Goal: Find specific page/section: Find specific page/section

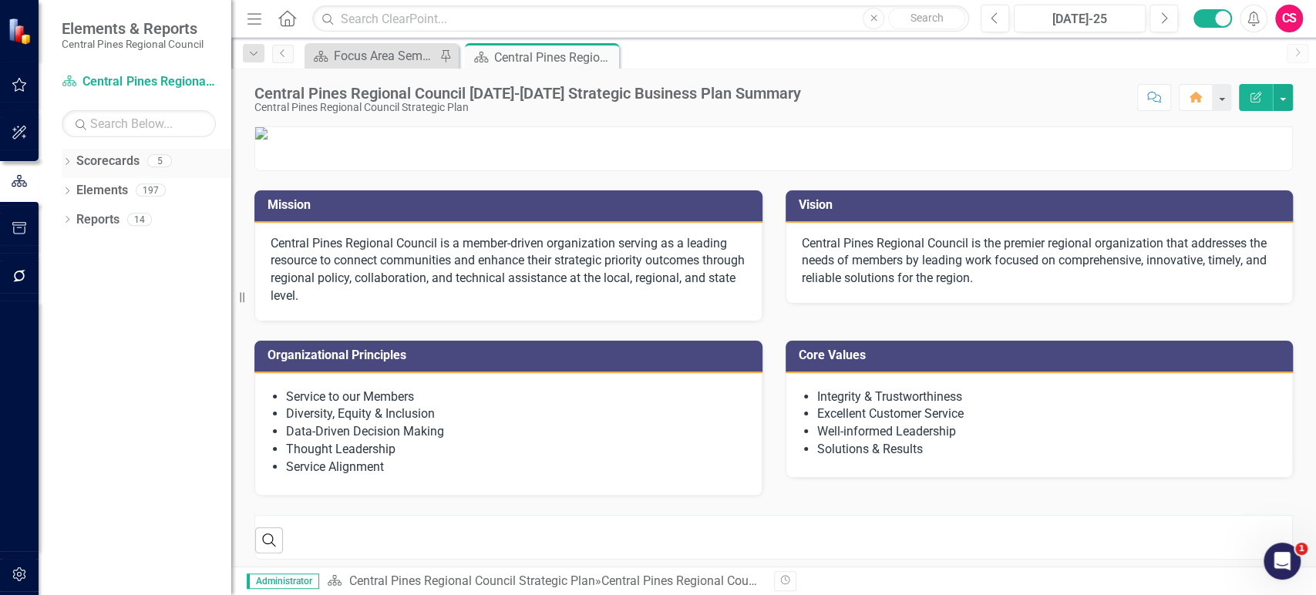
click at [62, 150] on div "Dropdown Scorecards 5" at bounding box center [147, 163] width 170 height 29
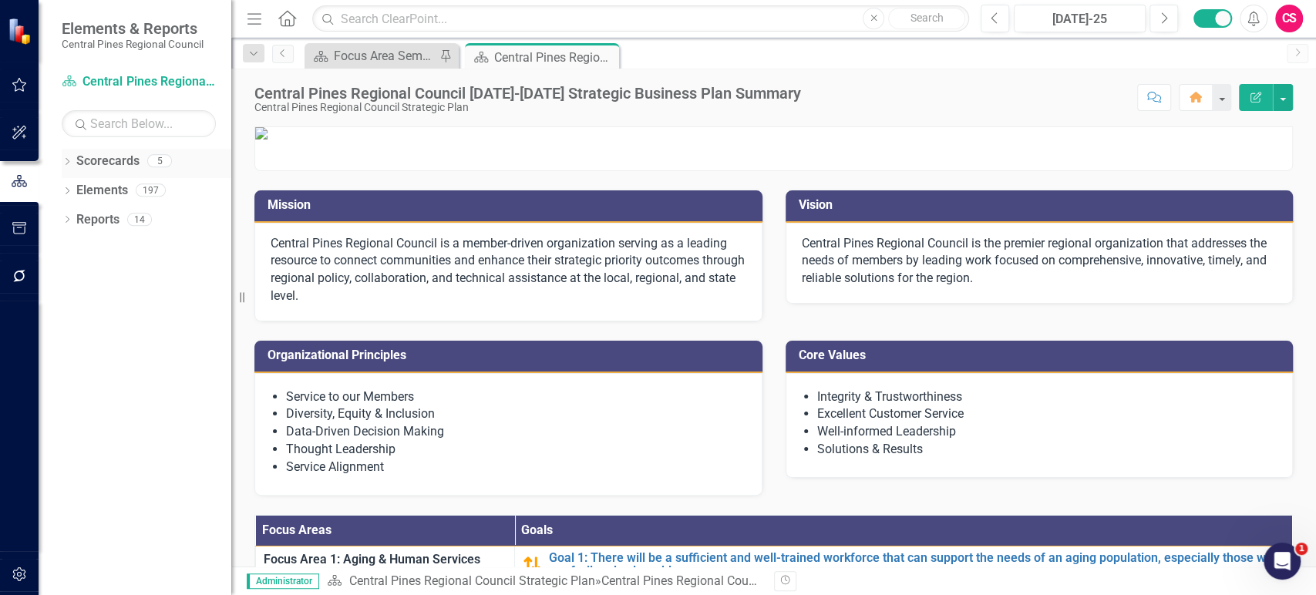
click at [62, 159] on icon "Dropdown" at bounding box center [67, 163] width 11 height 8
click at [73, 192] on icon "Dropdown" at bounding box center [75, 189] width 12 height 9
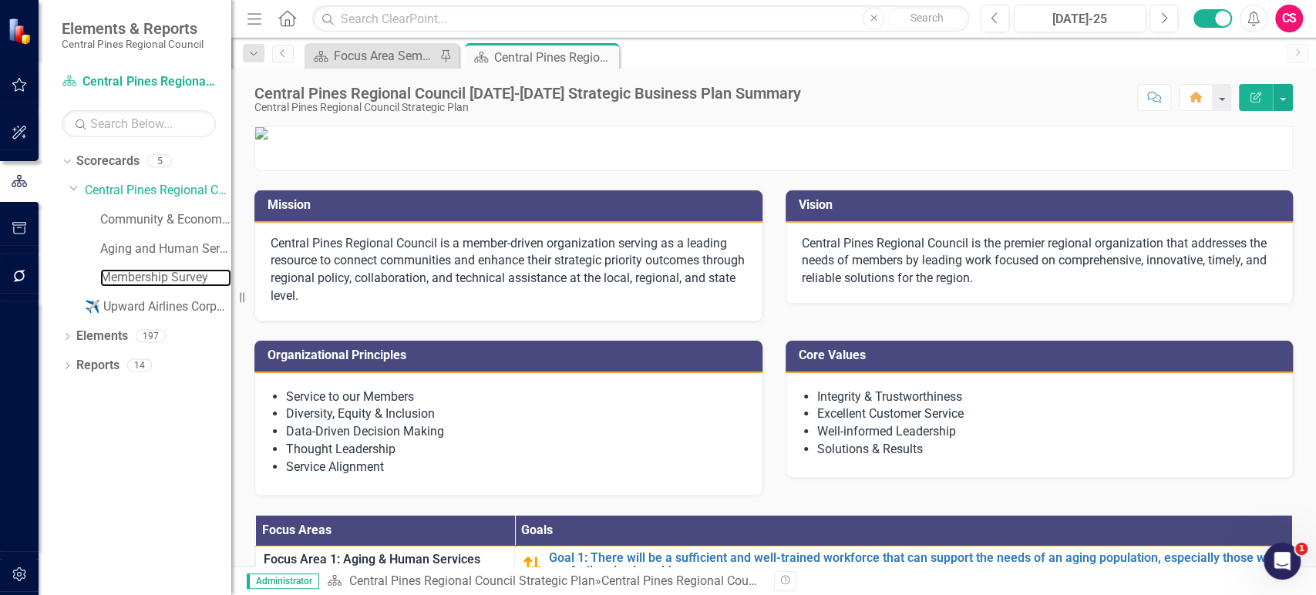
drag, startPoint x: 148, startPoint y: 280, endPoint x: 676, endPoint y: 591, distance: 612.8
click at [147, 281] on link "Membership Survey" at bounding box center [165, 278] width 131 height 18
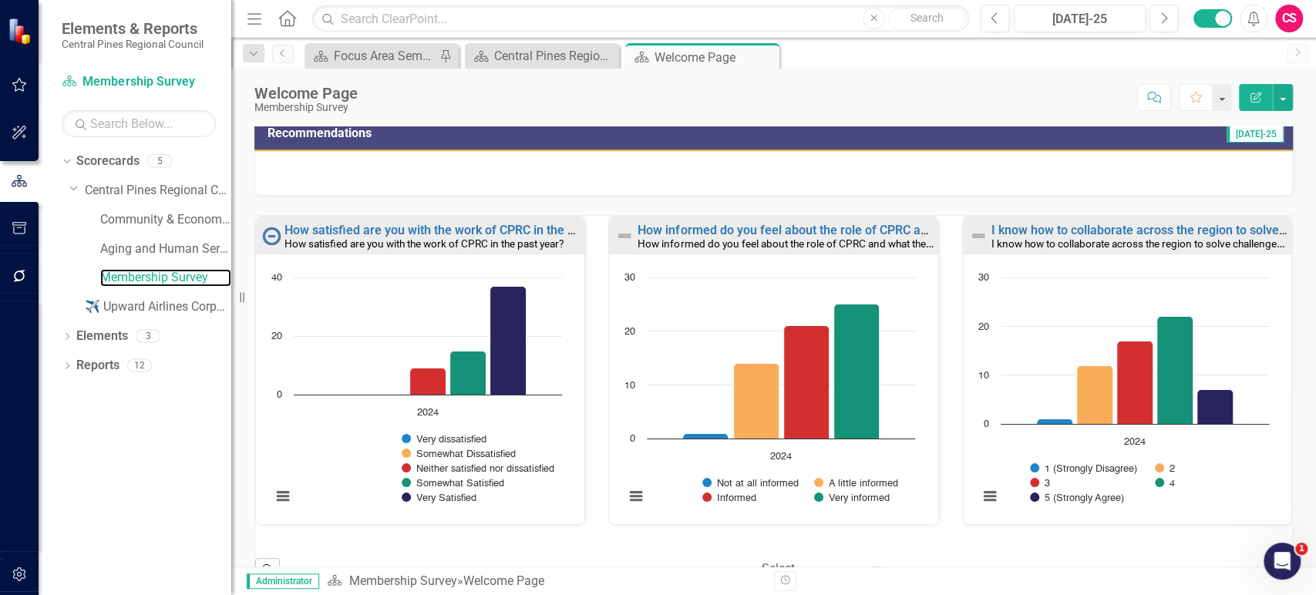
scroll to position [254, 0]
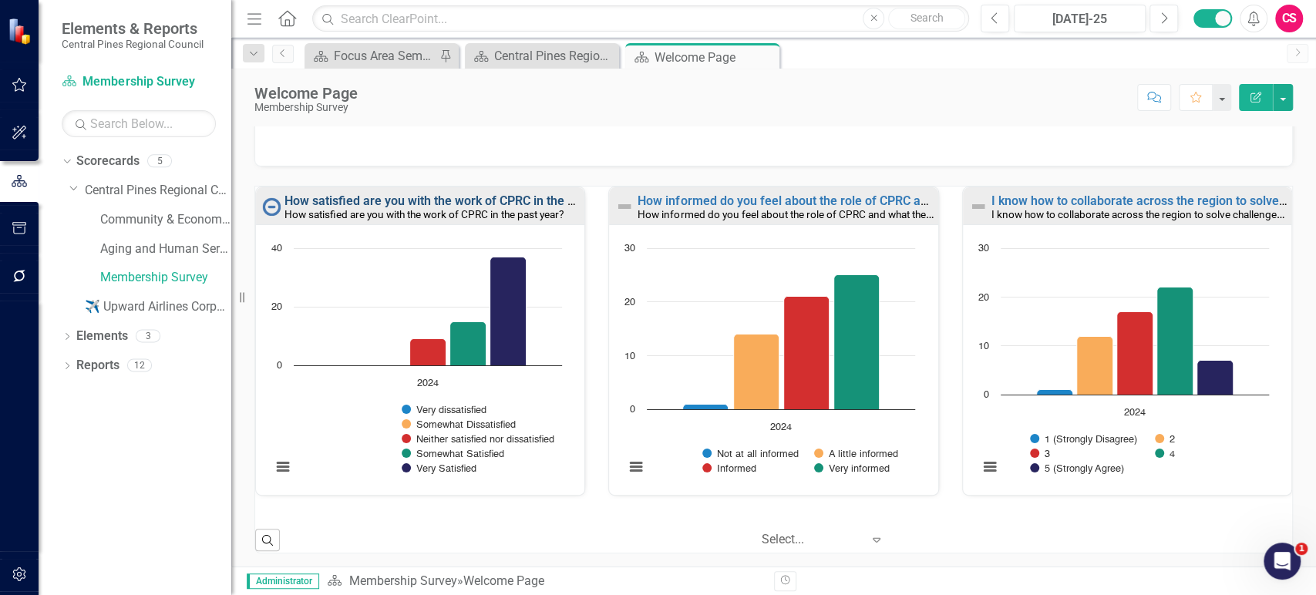
click at [362, 196] on link "How satisfied are you with the work of CPRC in the past year?" at bounding box center [455, 201] width 341 height 15
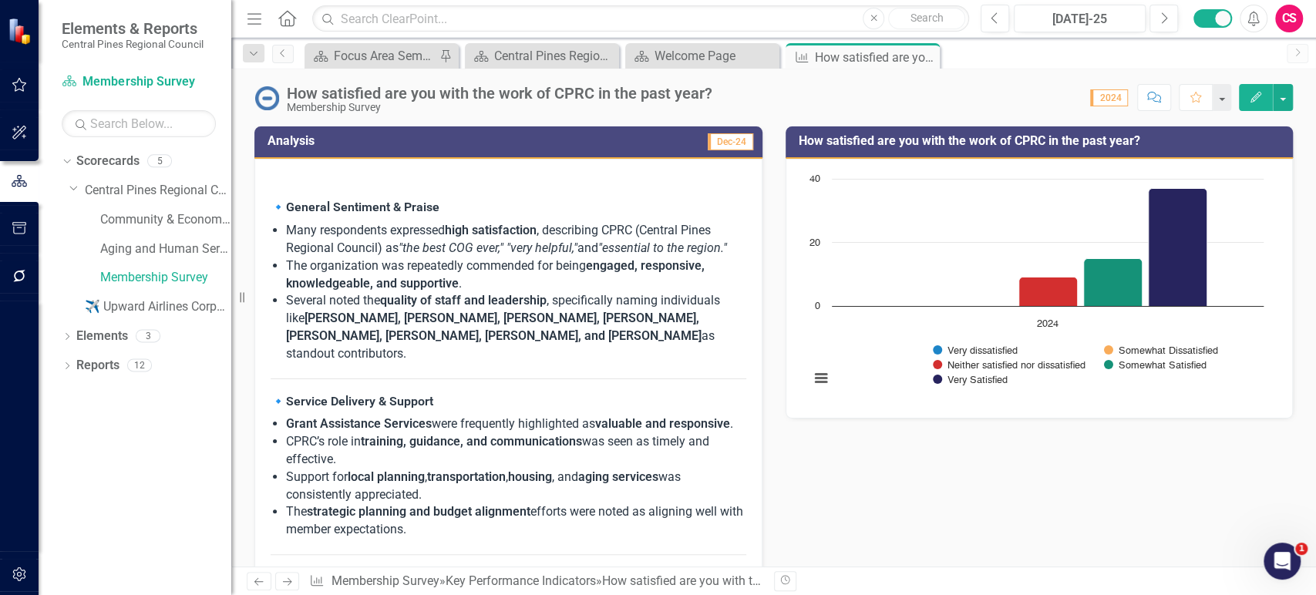
click at [514, 189] on span "🔹 General Sentiment & Praise Many respondents expressed high satisfaction , des…" at bounding box center [509, 597] width 476 height 853
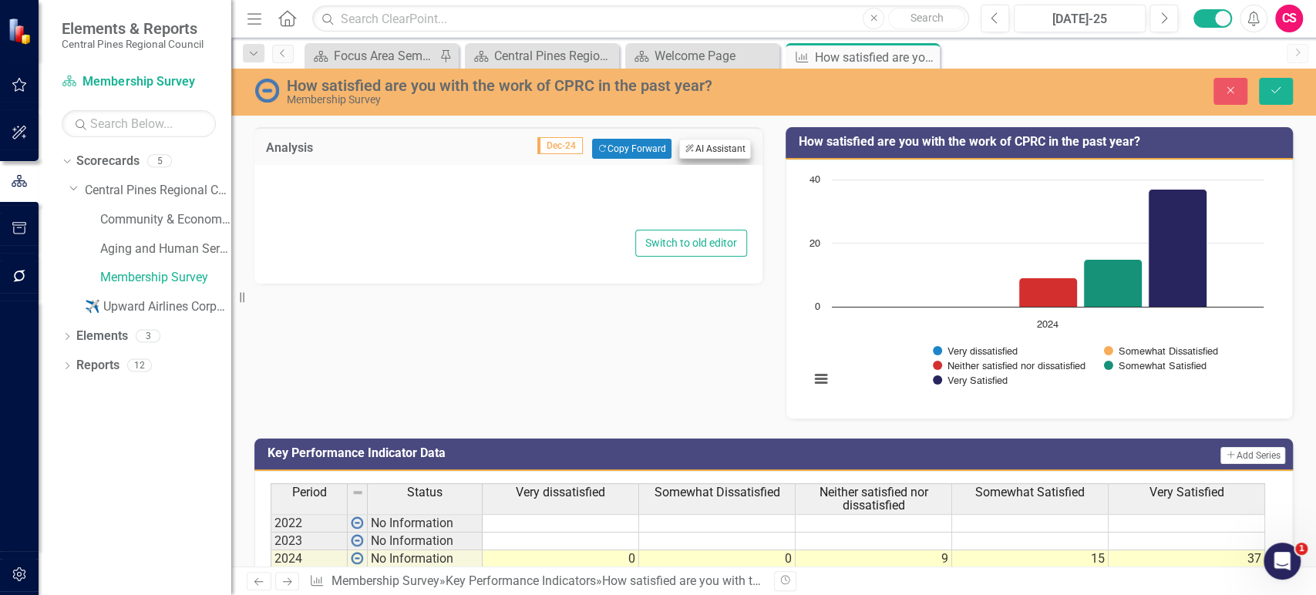
type textarea "<loremipsum> <d>&sita;</c> </adipiscing> <e8>🔹&sedd;<eiusmo>Tempori Utlaboree &…"
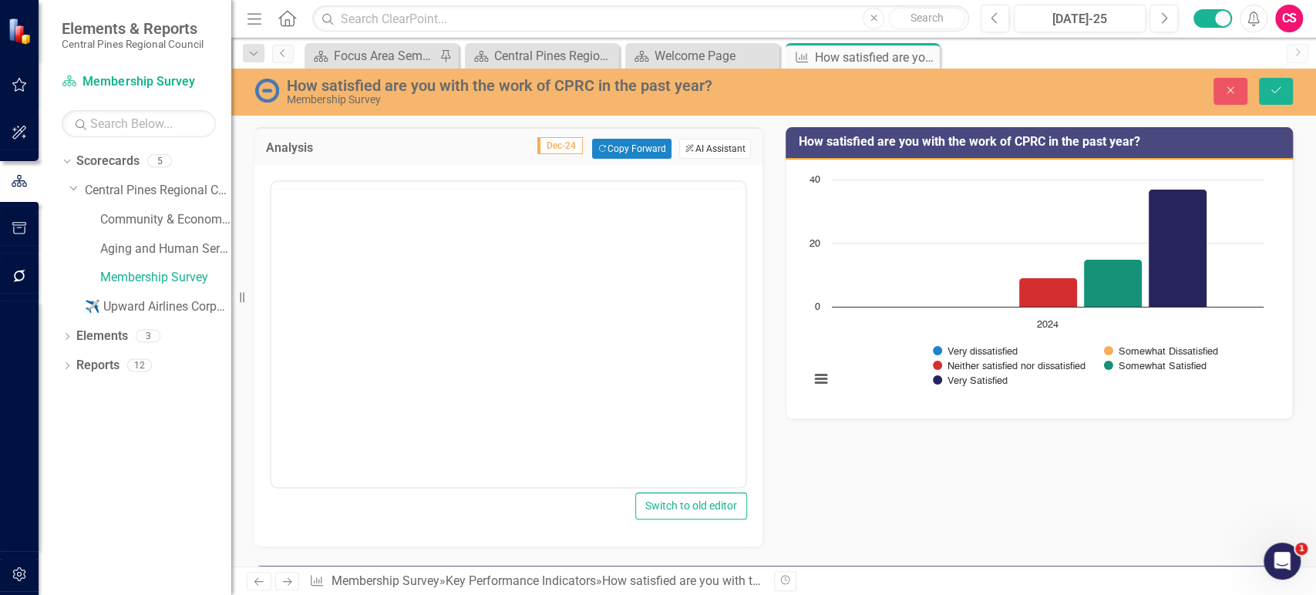
click at [703, 153] on button "ClearPoint AI AI Assistant" at bounding box center [714, 149] width 71 height 20
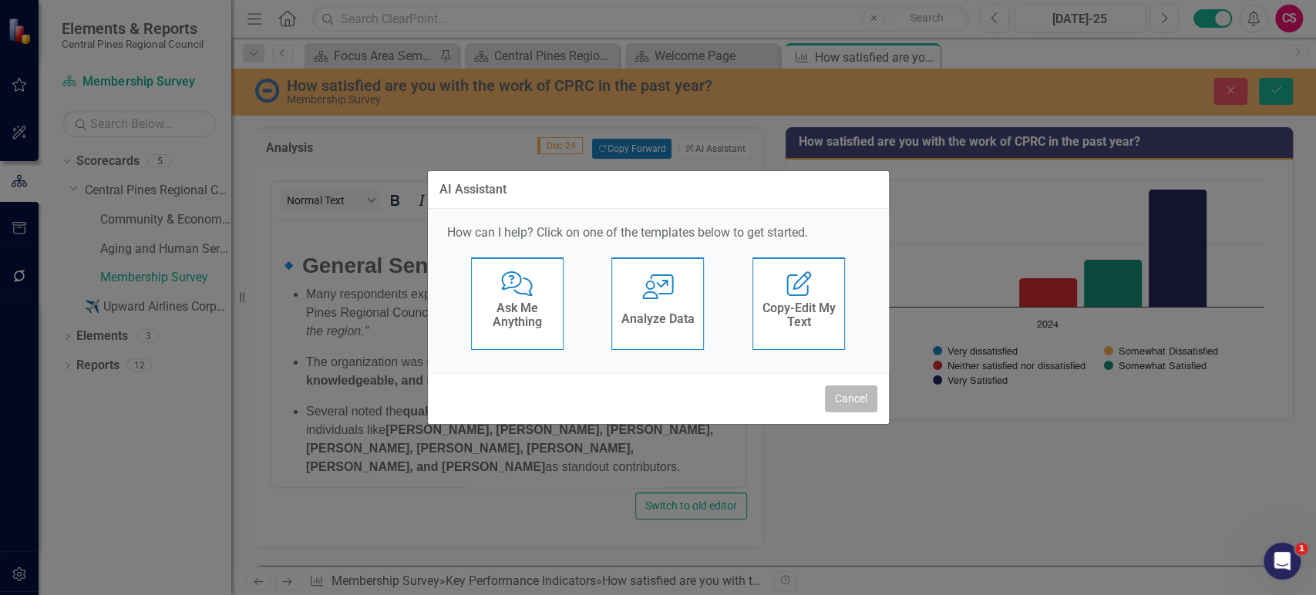
click at [845, 396] on button "Cancel" at bounding box center [851, 399] width 52 height 27
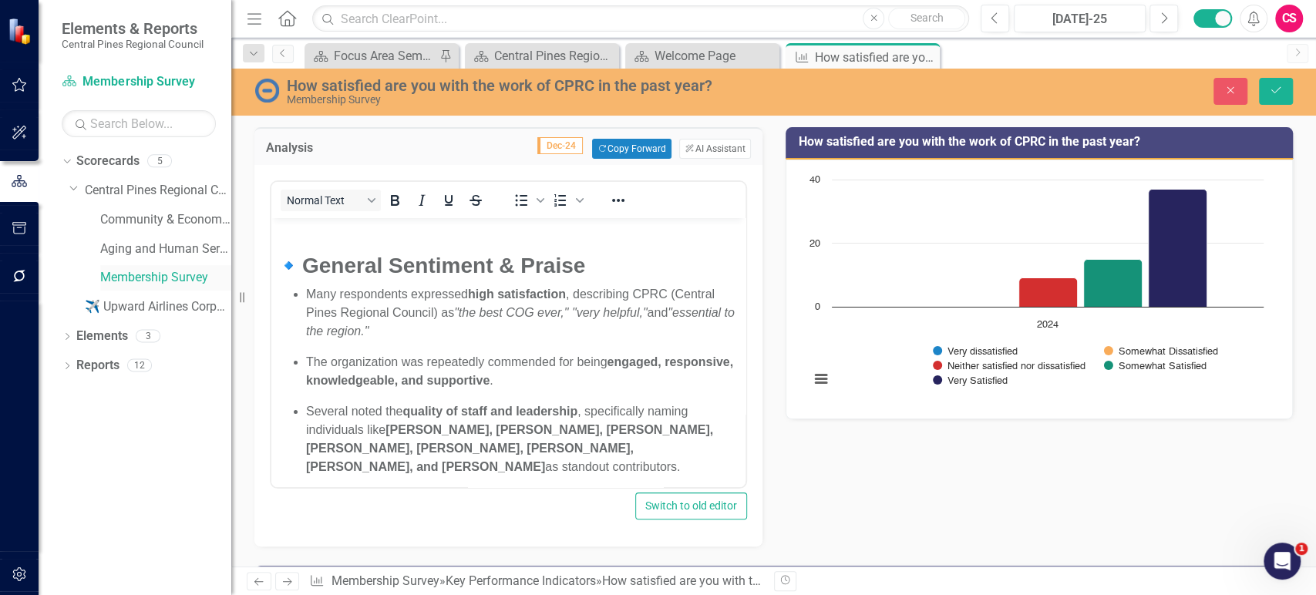
click at [133, 277] on link "Membership Survey" at bounding box center [165, 278] width 131 height 18
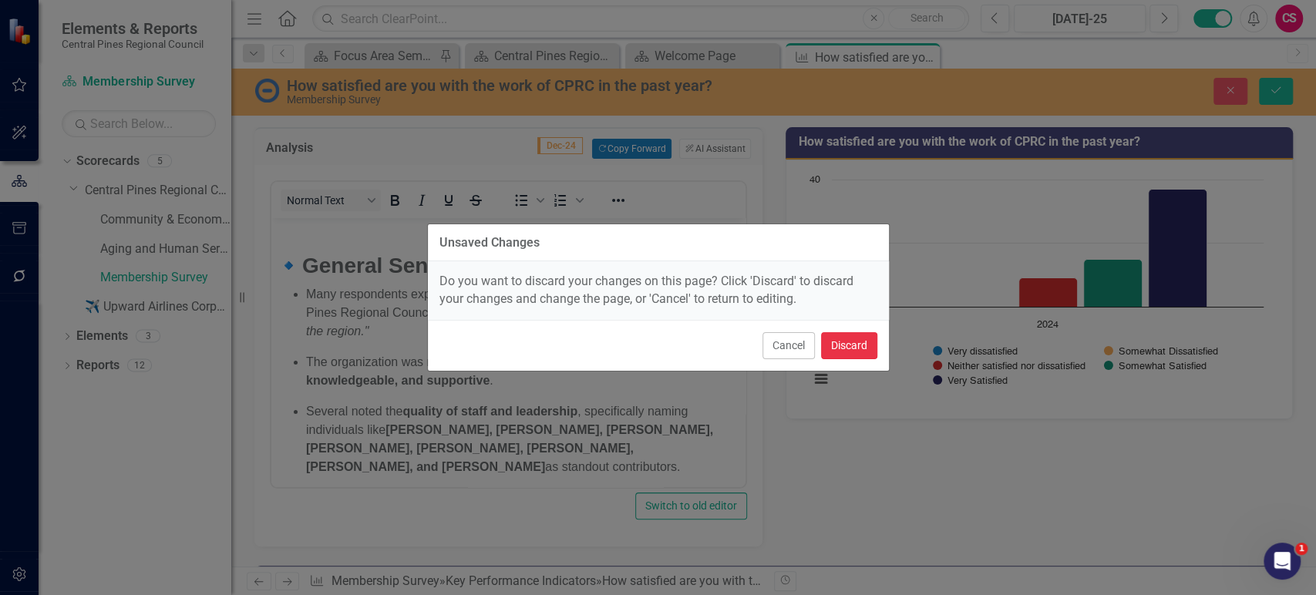
click at [860, 341] on button "Discard" at bounding box center [849, 345] width 56 height 27
